Goal: Information Seeking & Learning: Learn about a topic

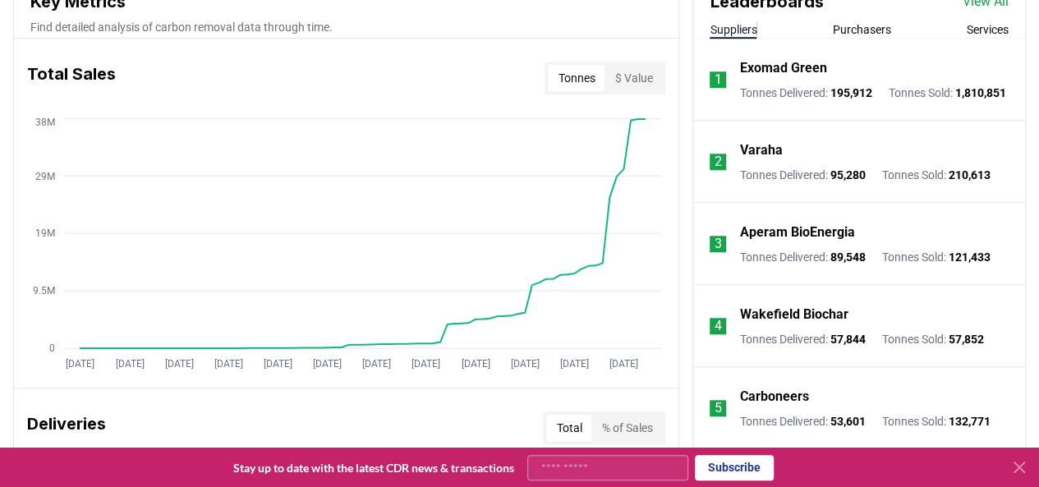
scroll to position [657, 0]
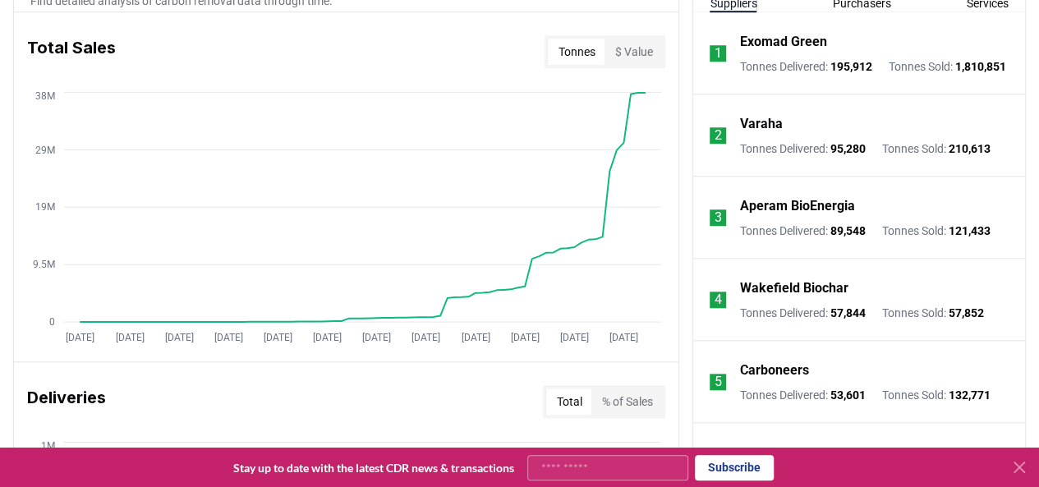
click at [828, 210] on p "Aperam BioEnergia" at bounding box center [796, 206] width 115 height 20
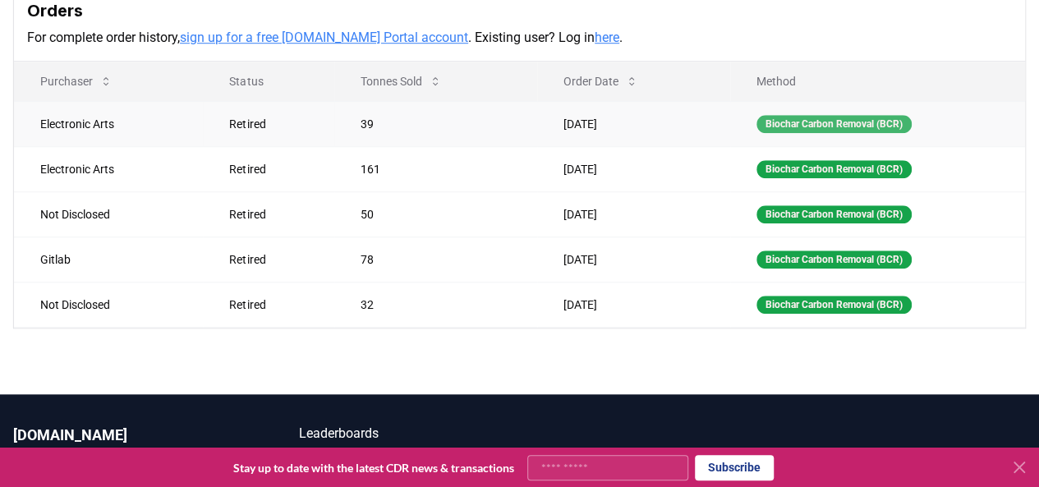
scroll to position [657, 0]
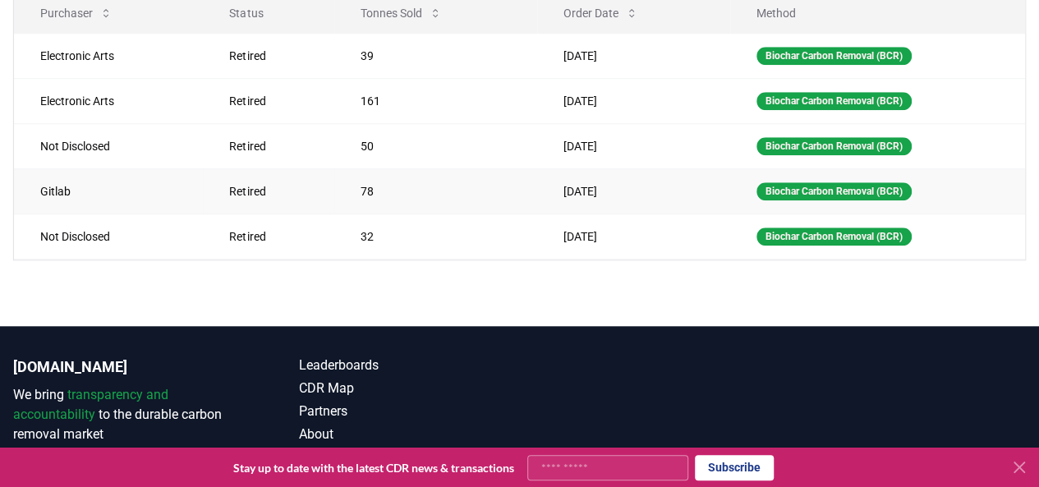
click at [56, 183] on td "Gitlab" at bounding box center [108, 190] width 189 height 45
click at [850, 187] on div "Biochar Carbon Removal (BCR)" at bounding box center [834, 191] width 155 height 18
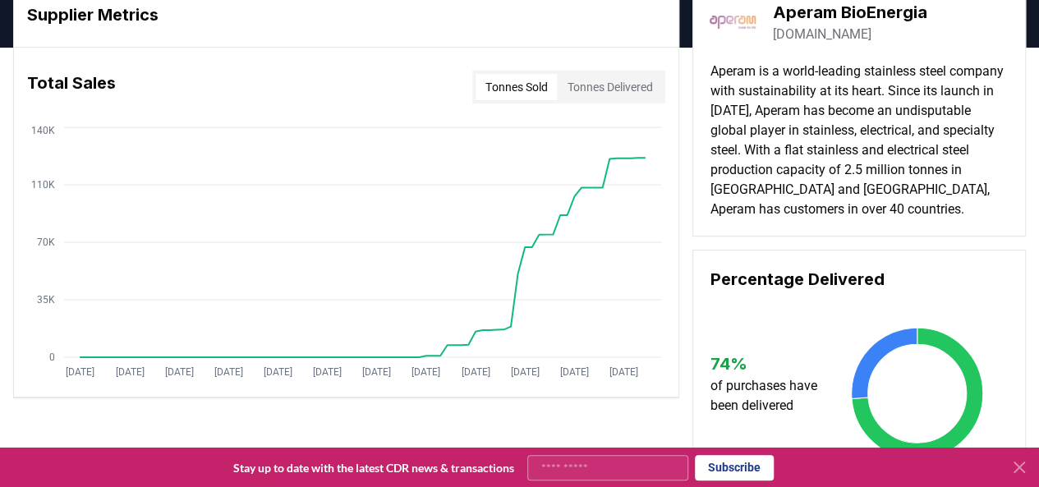
scroll to position [0, 0]
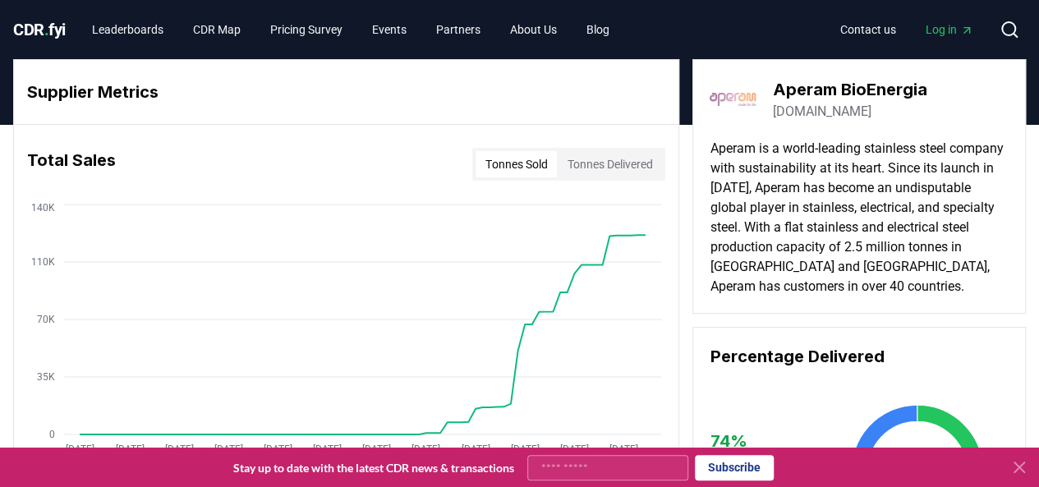
click at [735, 103] on img at bounding box center [733, 99] width 46 height 46
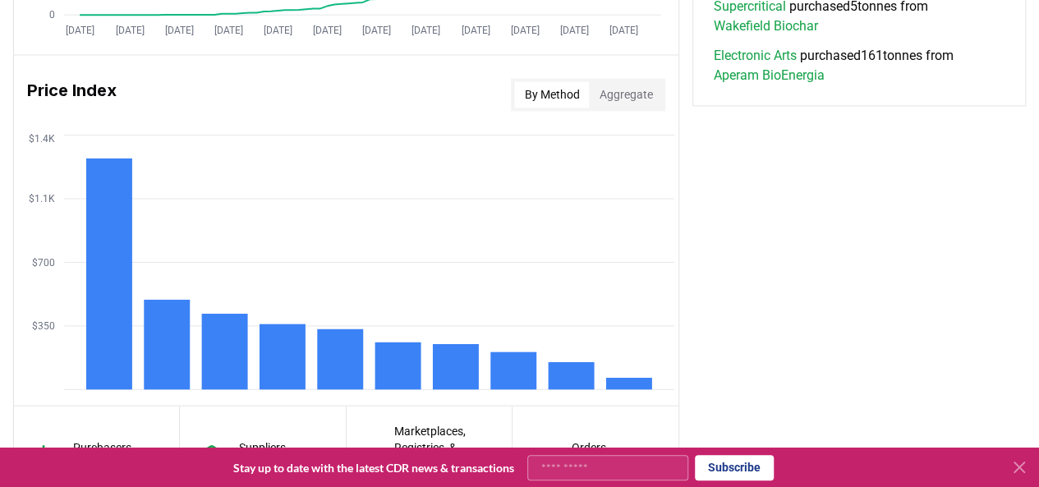
scroll to position [1397, 0]
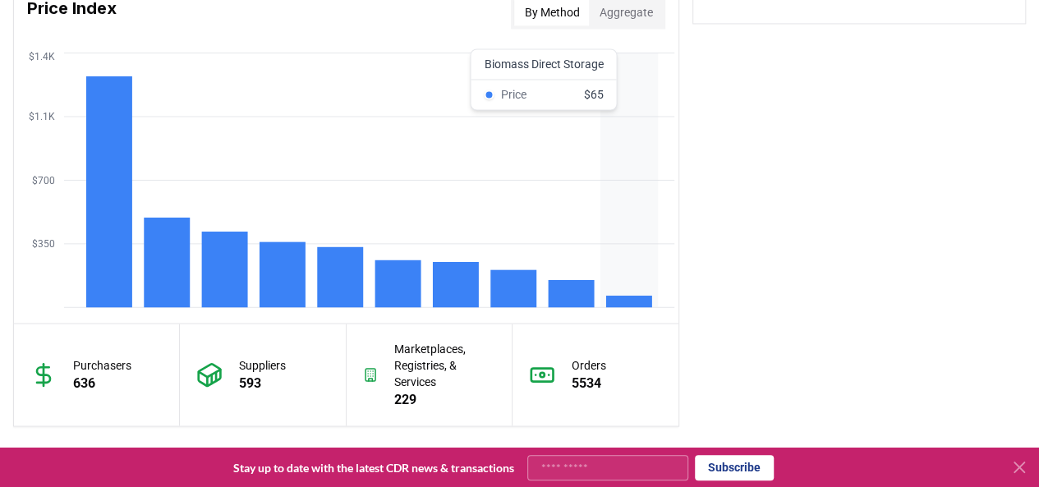
click at [624, 296] on rect at bounding box center [629, 302] width 46 height 12
click at [558, 290] on rect at bounding box center [572, 293] width 46 height 27
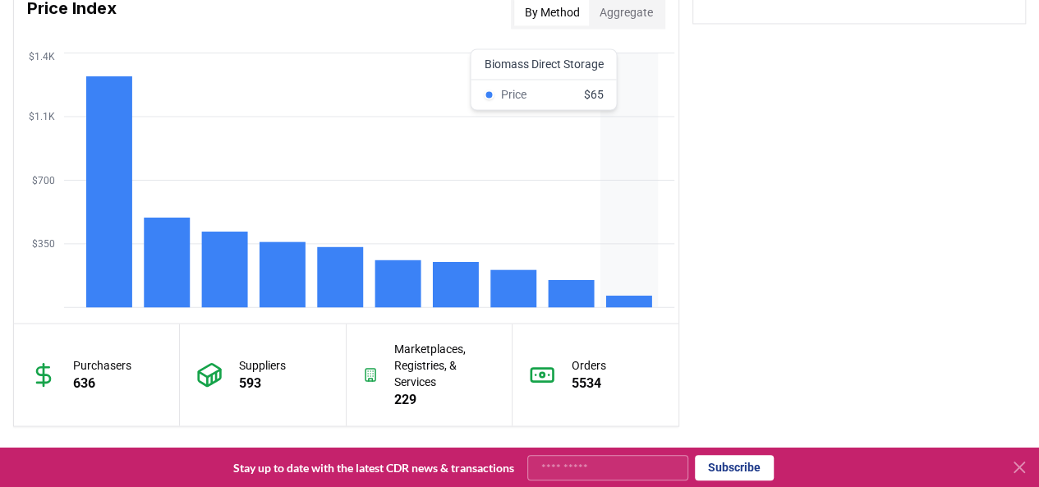
click at [615, 300] on rect at bounding box center [629, 302] width 46 height 12
click at [613, 297] on rect at bounding box center [629, 302] width 46 height 12
click at [577, 294] on rect at bounding box center [572, 293] width 46 height 27
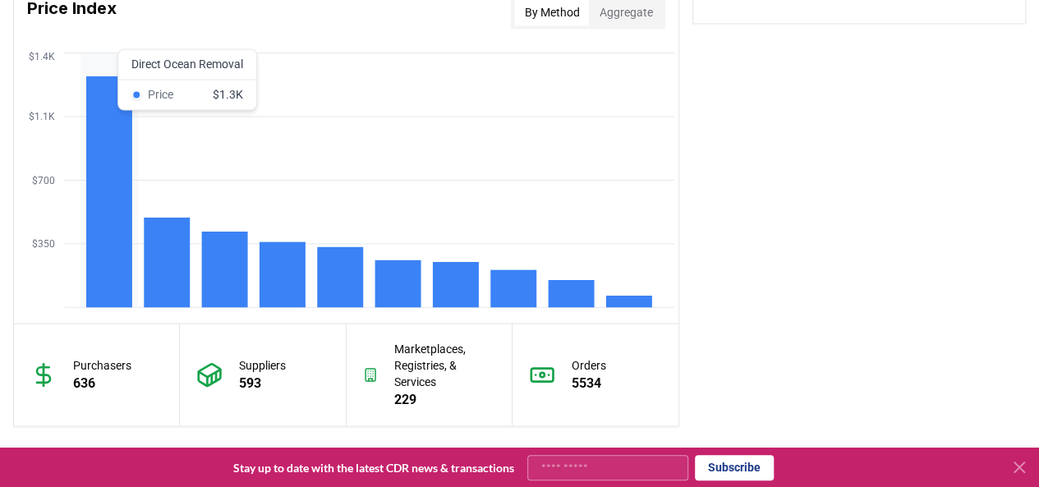
click at [108, 210] on rect at bounding box center [109, 191] width 46 height 231
click at [102, 214] on rect at bounding box center [109, 191] width 46 height 231
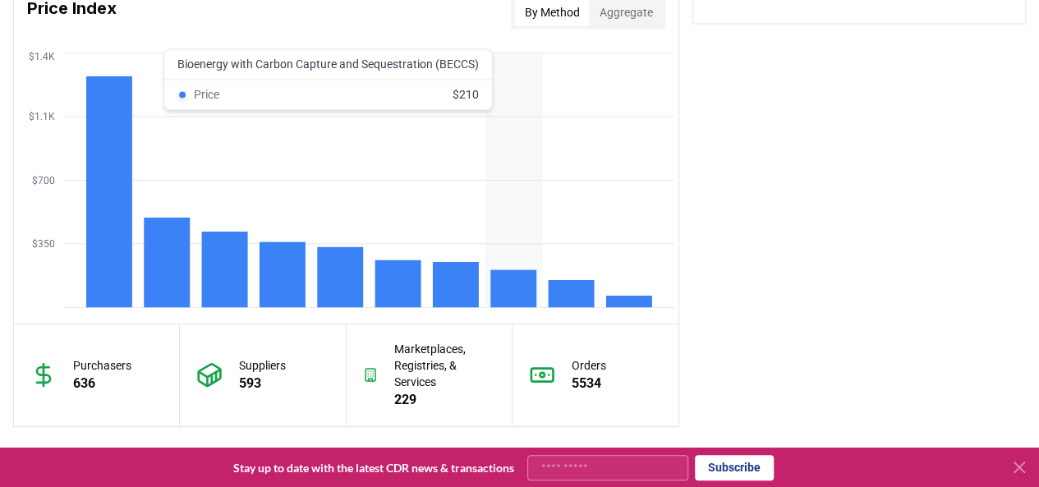
click at [512, 297] on rect at bounding box center [513, 288] width 46 height 38
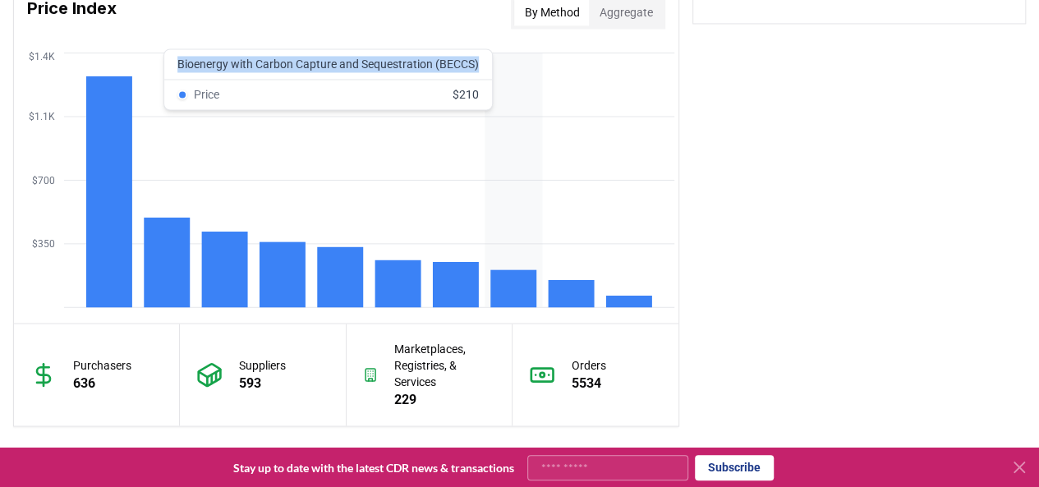
click at [512, 297] on rect at bounding box center [513, 288] width 46 height 38
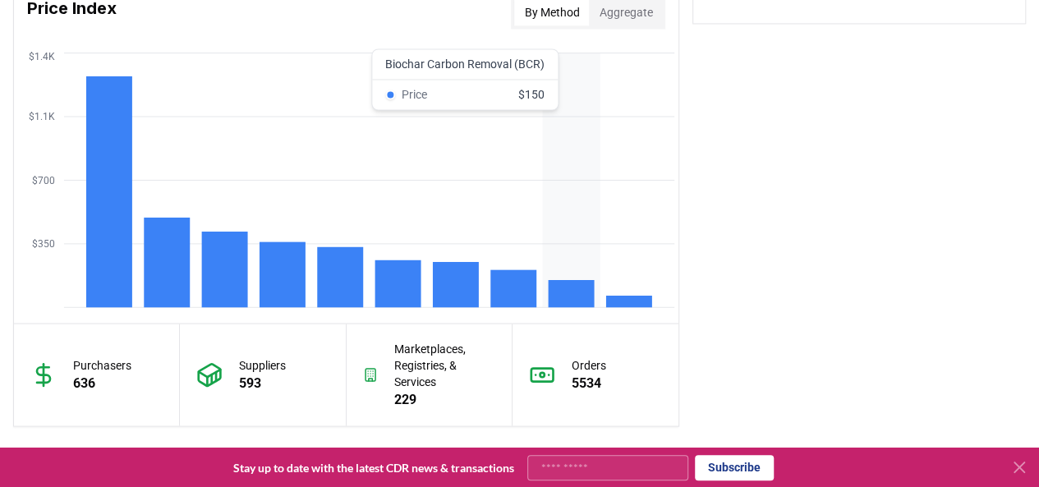
click at [568, 295] on rect at bounding box center [572, 293] width 46 height 27
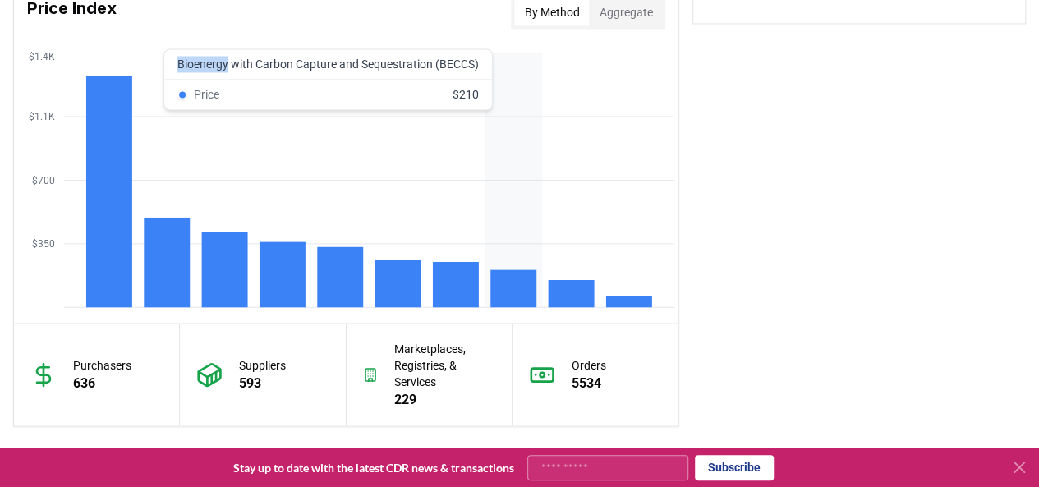
click at [518, 290] on rect at bounding box center [513, 288] width 46 height 38
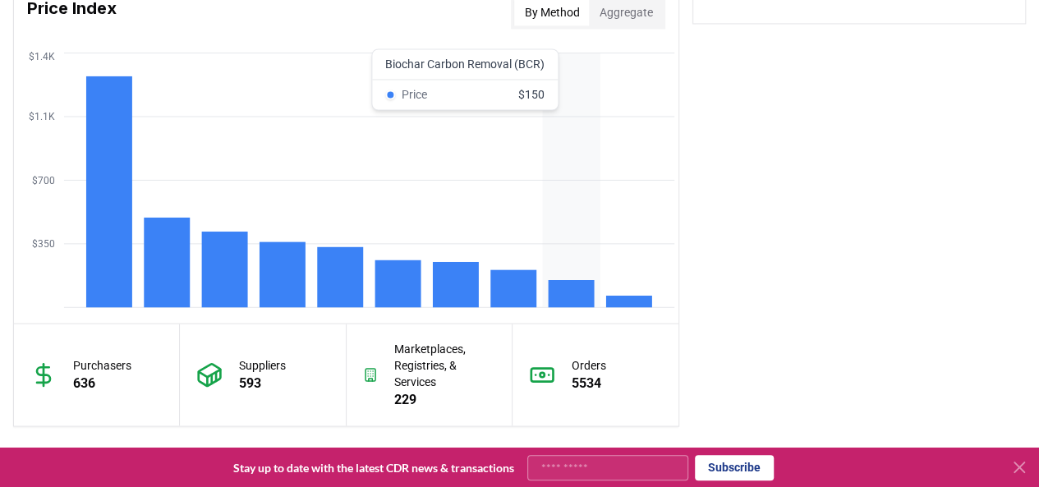
click at [575, 299] on rect at bounding box center [572, 293] width 46 height 27
click at [583, 297] on rect at bounding box center [572, 293] width 46 height 27
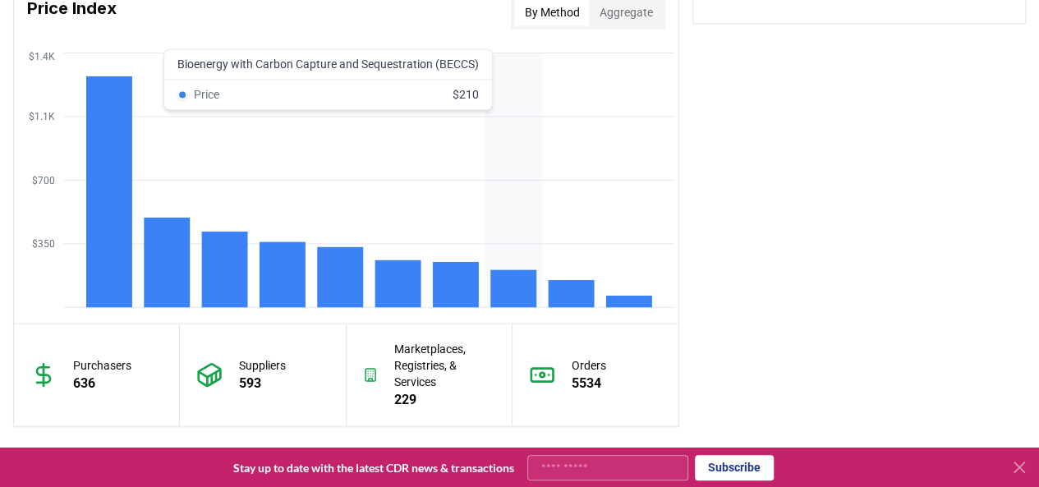
click at [524, 282] on rect at bounding box center [513, 288] width 46 height 38
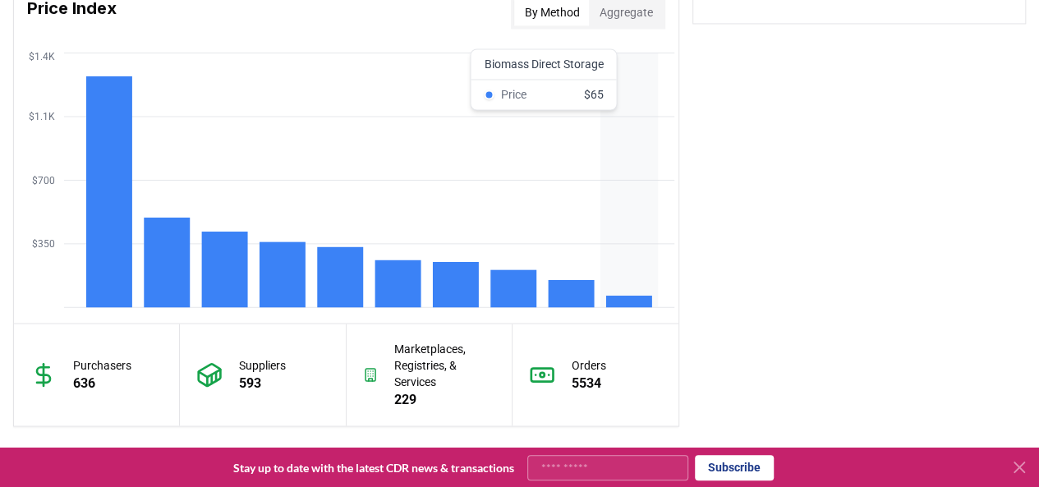
click at [620, 297] on rect at bounding box center [629, 302] width 46 height 12
click at [559, 277] on icon "$350 $700 $1.1K $1.4K" at bounding box center [346, 179] width 665 height 263
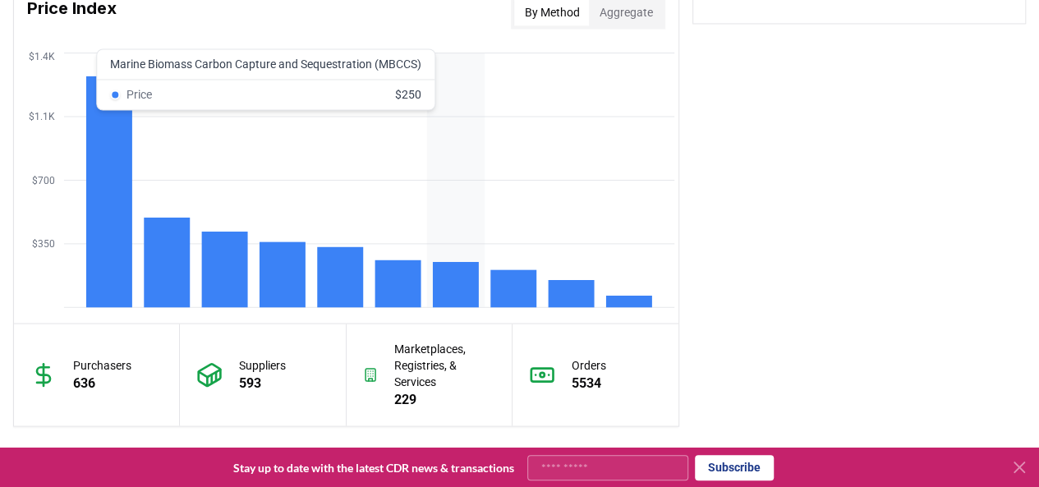
click at [473, 280] on rect at bounding box center [456, 284] width 46 height 45
click at [534, 280] on rect at bounding box center [513, 288] width 46 height 38
click at [521, 278] on rect at bounding box center [513, 288] width 46 height 38
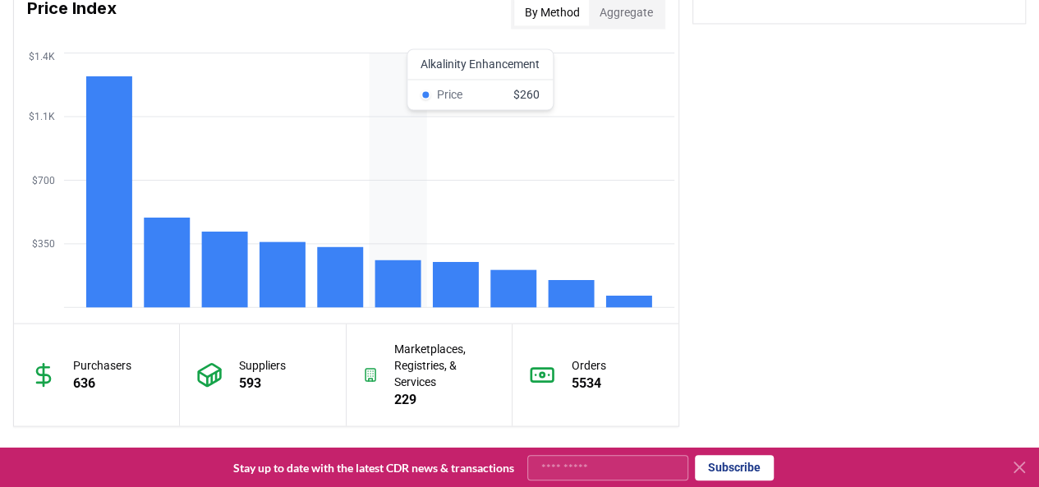
click at [390, 265] on rect at bounding box center [398, 284] width 46 height 48
click at [353, 262] on rect at bounding box center [340, 276] width 46 height 61
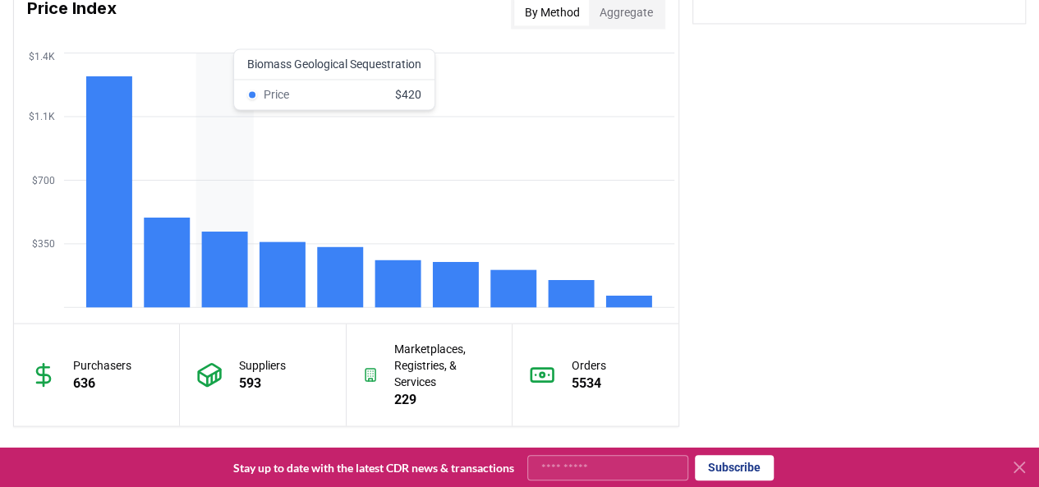
click at [260, 260] on rect at bounding box center [283, 275] width 46 height 66
click at [219, 263] on rect at bounding box center [225, 270] width 46 height 76
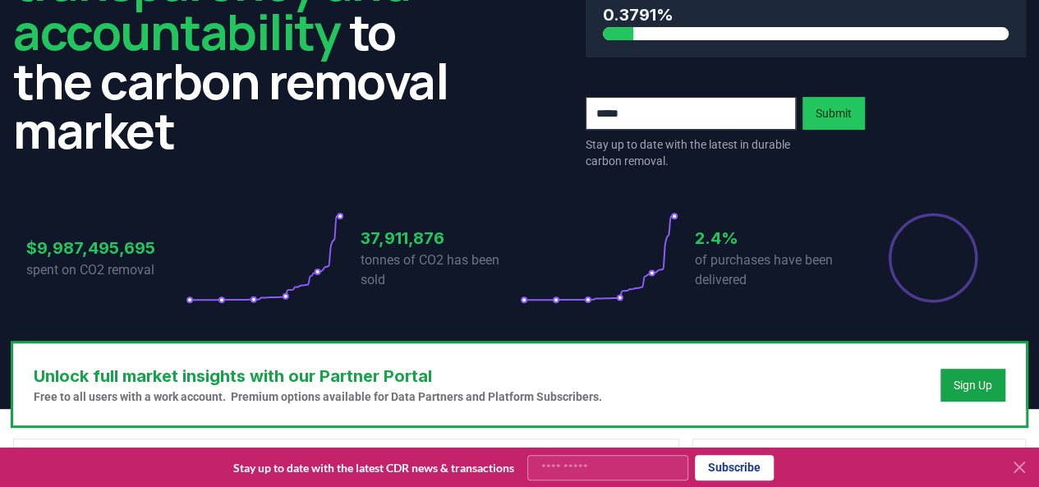
scroll to position [0, 0]
